Goal: Information Seeking & Learning: Learn about a topic

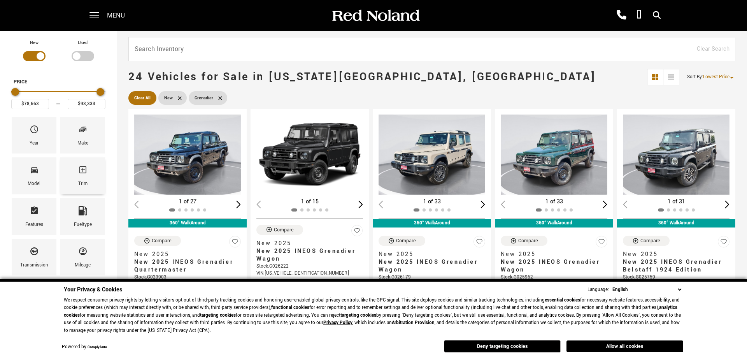
click at [86, 183] on div "Trim" at bounding box center [82, 183] width 9 height 9
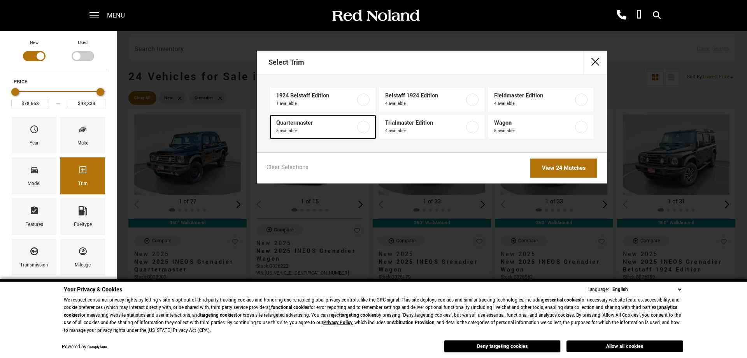
click at [332, 126] on span "Quartermaster" at bounding box center [315, 123] width 79 height 8
checkbox input "true"
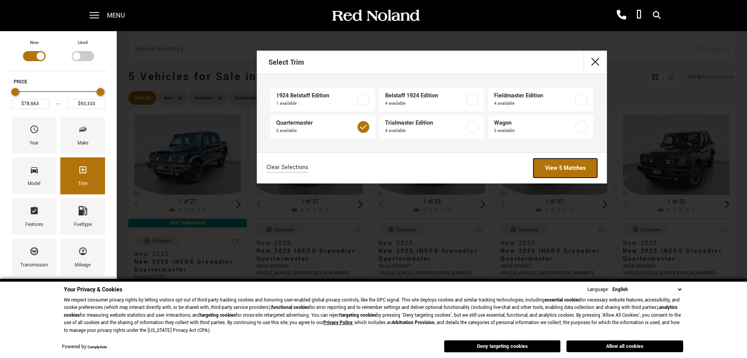
click at [580, 173] on link "View 5 Matches" at bounding box center [566, 167] width 64 height 19
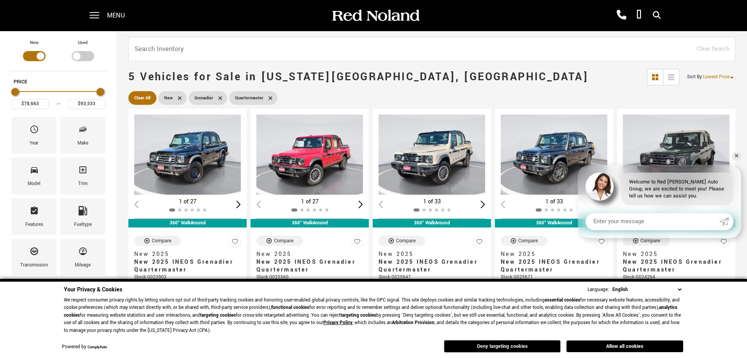
click at [524, 341] on button "Deny targeting cookies" at bounding box center [502, 346] width 117 height 12
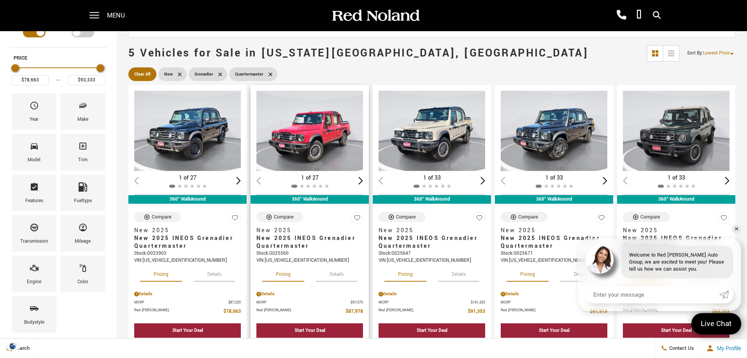
scroll to position [40, 0]
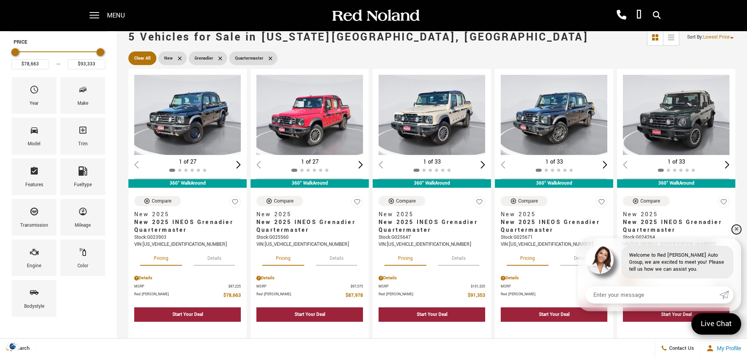
click at [736, 228] on link "✕" at bounding box center [736, 229] width 9 height 9
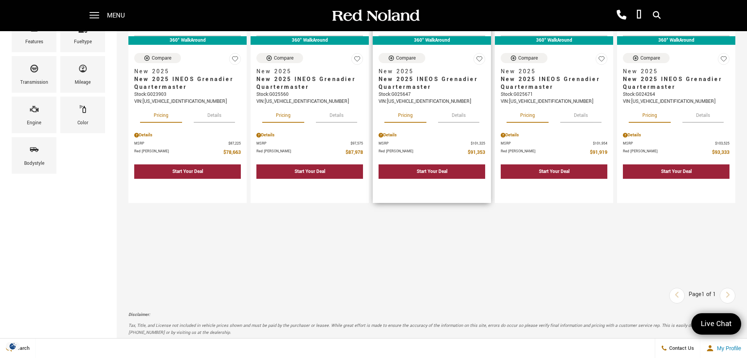
scroll to position [0, 0]
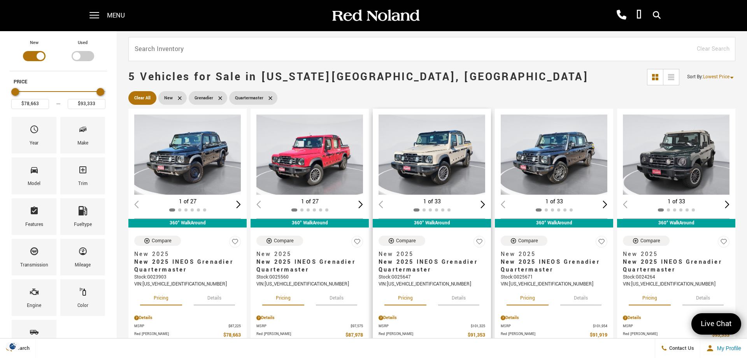
click at [484, 206] on div "Next slide" at bounding box center [483, 203] width 5 height 7
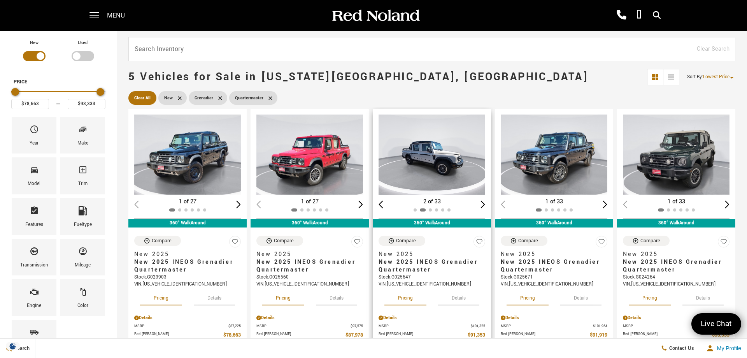
click at [484, 205] on div "Next slide" at bounding box center [483, 203] width 5 height 7
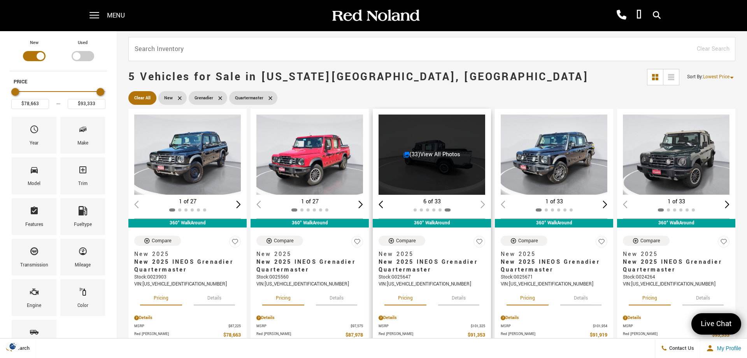
click at [383, 207] on div "Previous slide" at bounding box center [381, 203] width 5 height 7
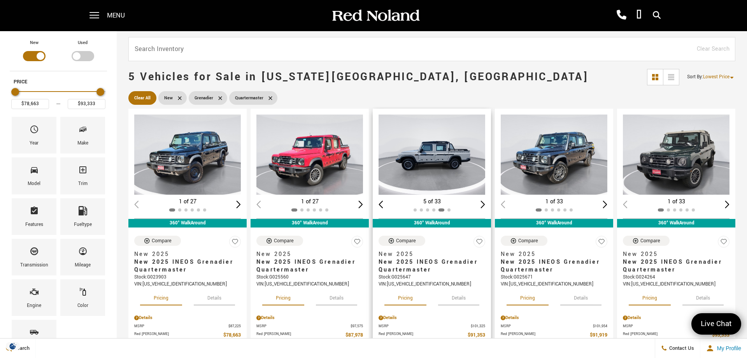
click at [451, 156] on img "5 / 6" at bounding box center [432, 154] width 107 height 80
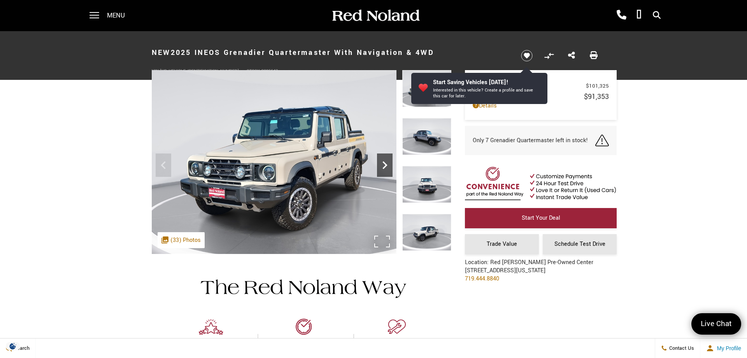
click at [385, 165] on icon "Next" at bounding box center [385, 165] width 16 height 16
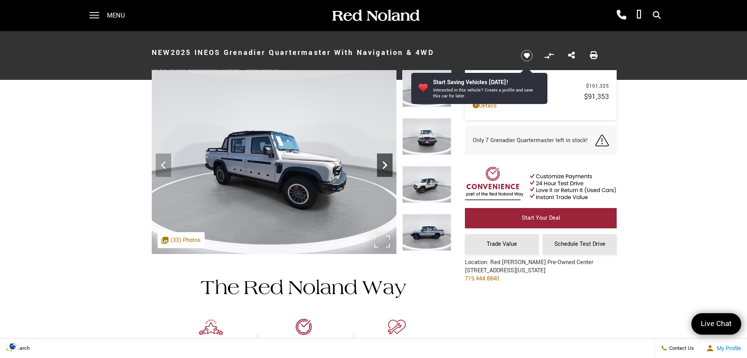
click at [385, 163] on icon "Next" at bounding box center [385, 165] width 5 height 8
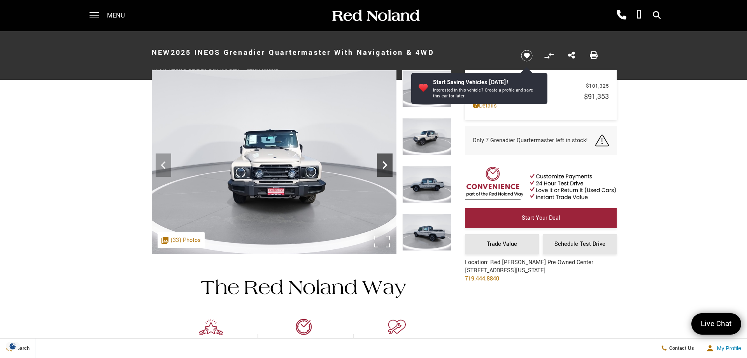
click at [385, 163] on icon "Next" at bounding box center [385, 165] width 5 height 8
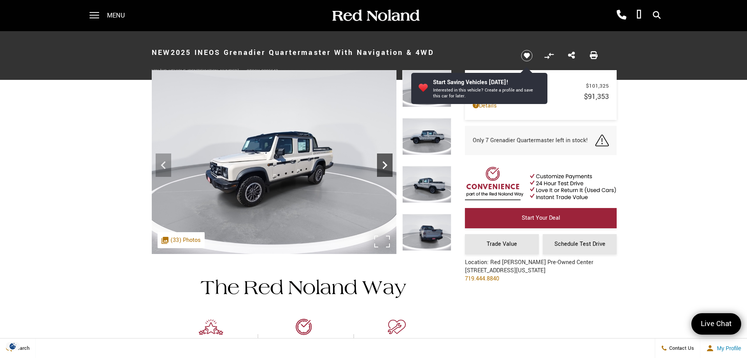
click at [385, 163] on icon "Next" at bounding box center [385, 165] width 5 height 8
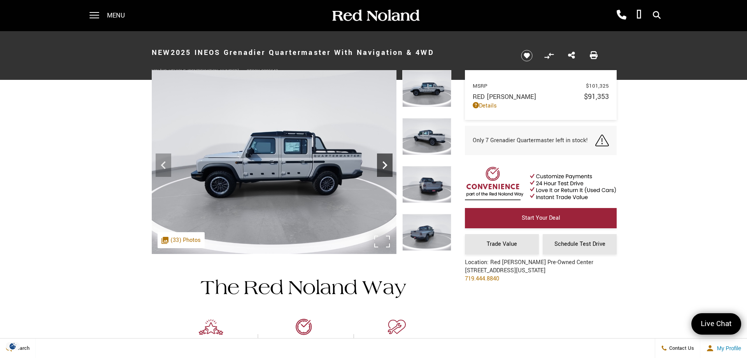
click at [385, 163] on icon "Next" at bounding box center [385, 165] width 5 height 8
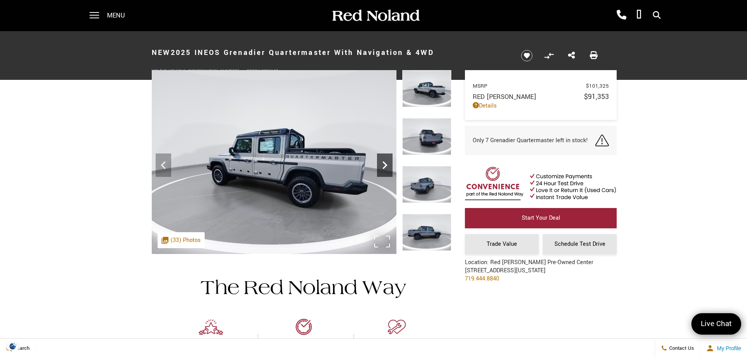
click at [385, 164] on icon "Next" at bounding box center [385, 165] width 5 height 8
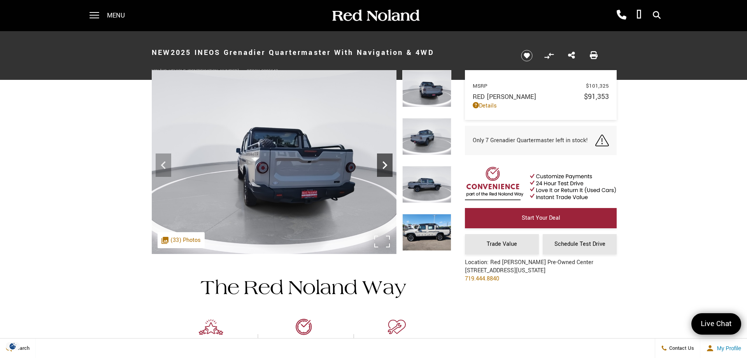
click at [385, 164] on icon "Next" at bounding box center [385, 165] width 5 height 8
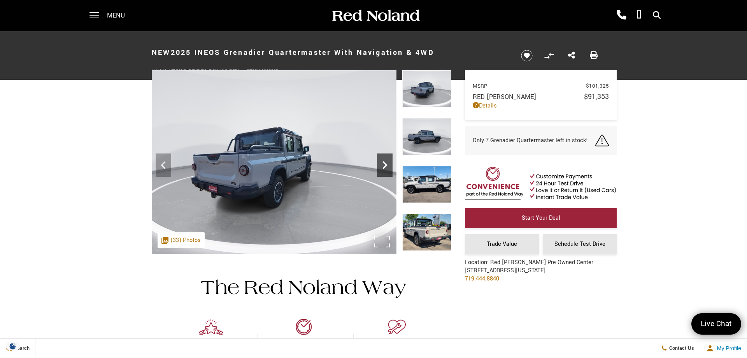
click at [385, 164] on icon "Next" at bounding box center [385, 165] width 5 height 8
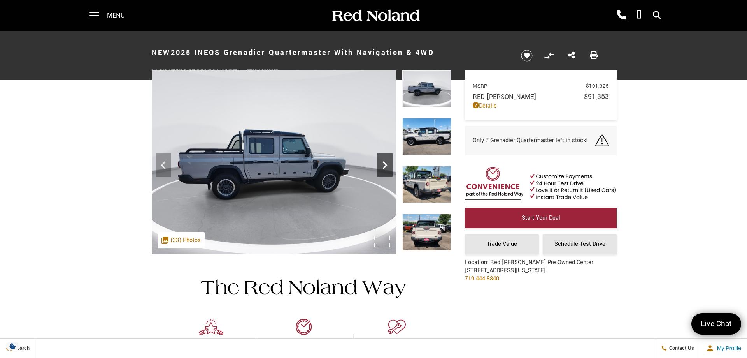
click at [385, 164] on icon "Next" at bounding box center [385, 165] width 5 height 8
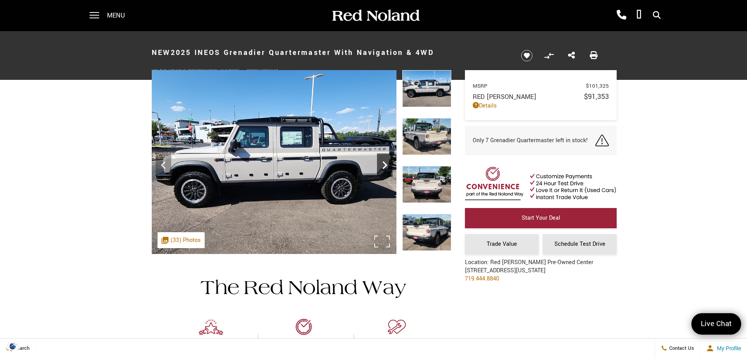
click at [385, 164] on icon "Next" at bounding box center [385, 165] width 5 height 8
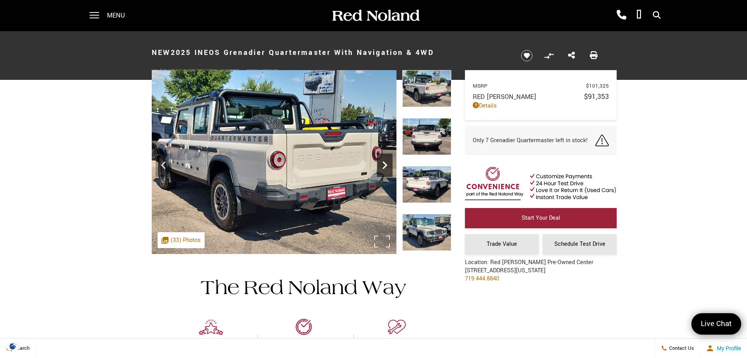
click at [385, 164] on icon "Next" at bounding box center [385, 165] width 5 height 8
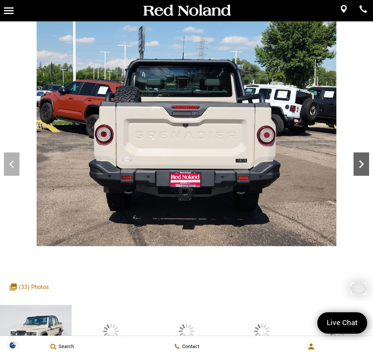
click at [366, 155] on div "Next" at bounding box center [361, 164] width 16 height 23
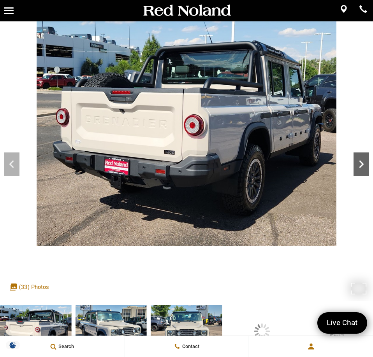
click at [364, 158] on icon "Next" at bounding box center [361, 165] width 16 height 16
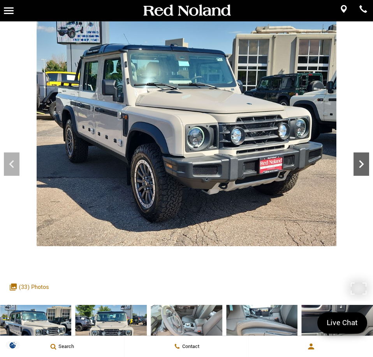
click at [364, 159] on icon "Next" at bounding box center [361, 165] width 16 height 16
